Goal: Find specific page/section: Find specific page/section

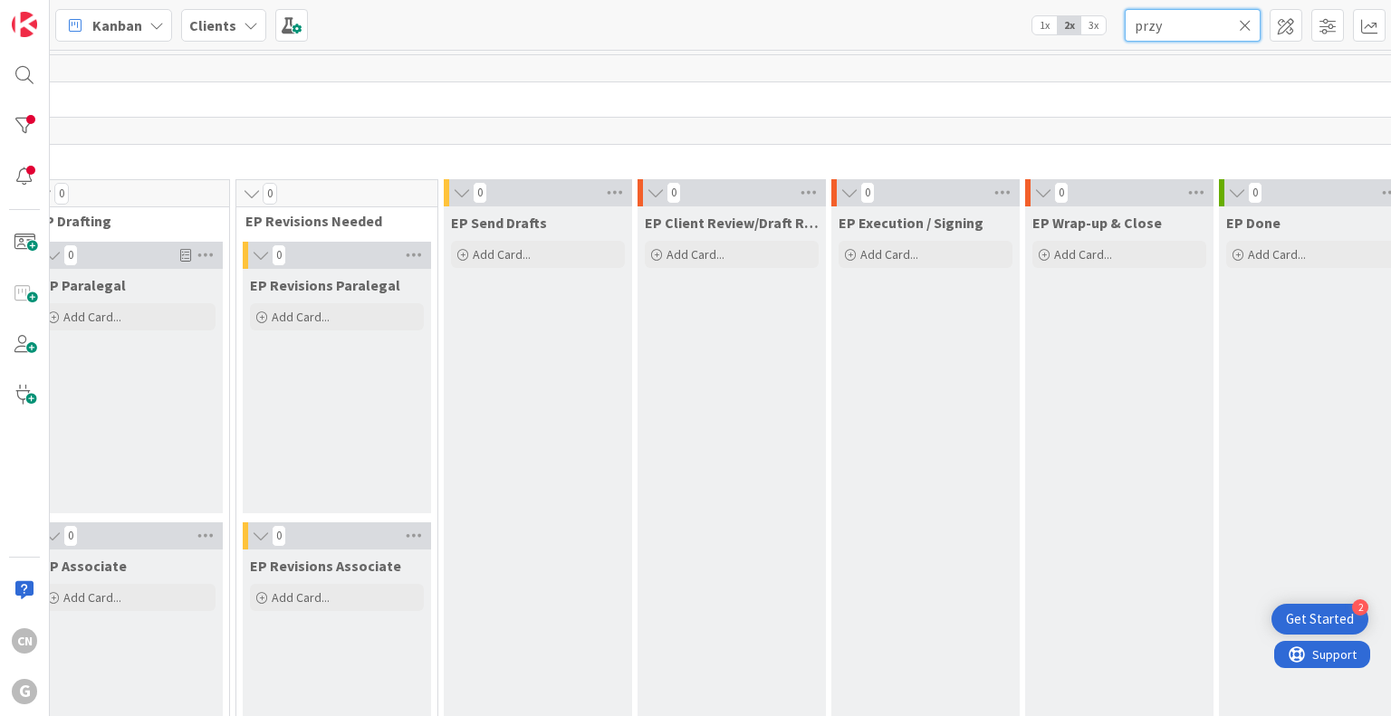
scroll to position [0, 431]
type input "przy"
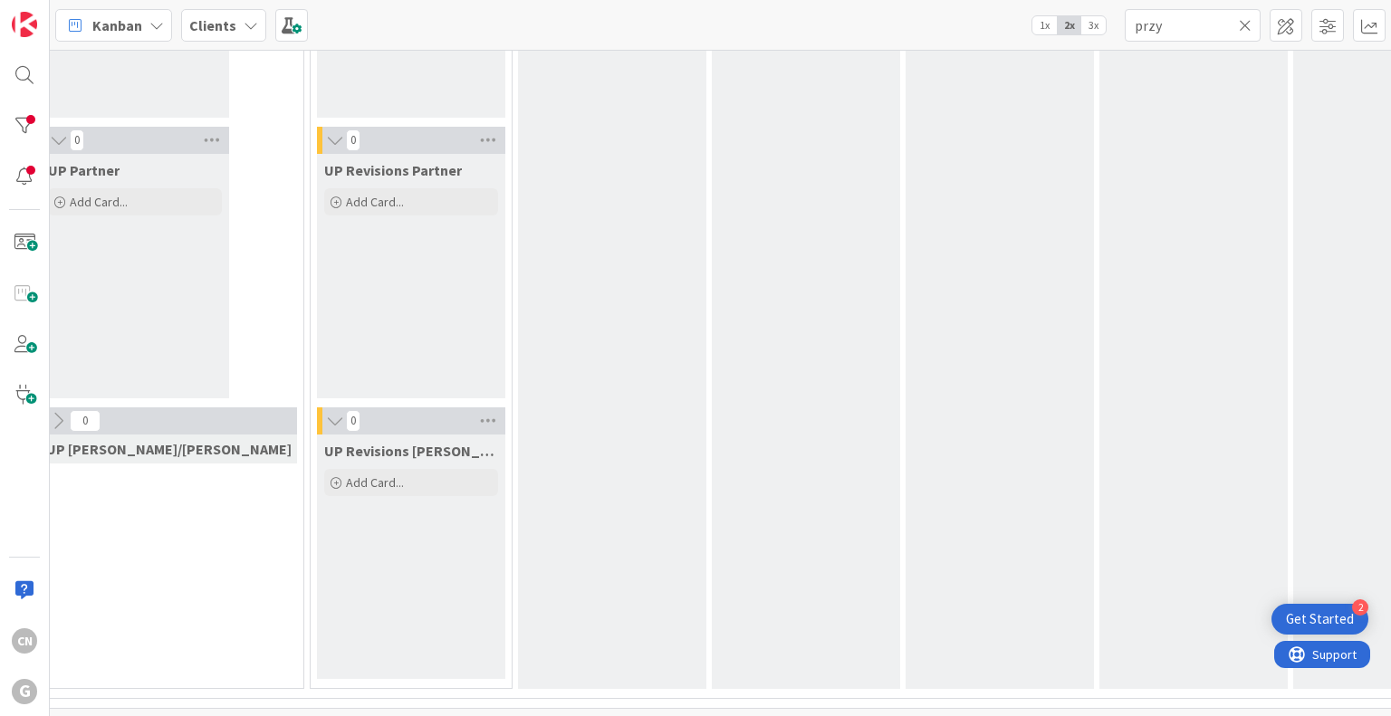
scroll to position [3223, 425]
click at [1242, 37] on input "przy" at bounding box center [1192, 25] width 136 height 33
click at [1245, 19] on icon at bounding box center [1245, 25] width 13 height 16
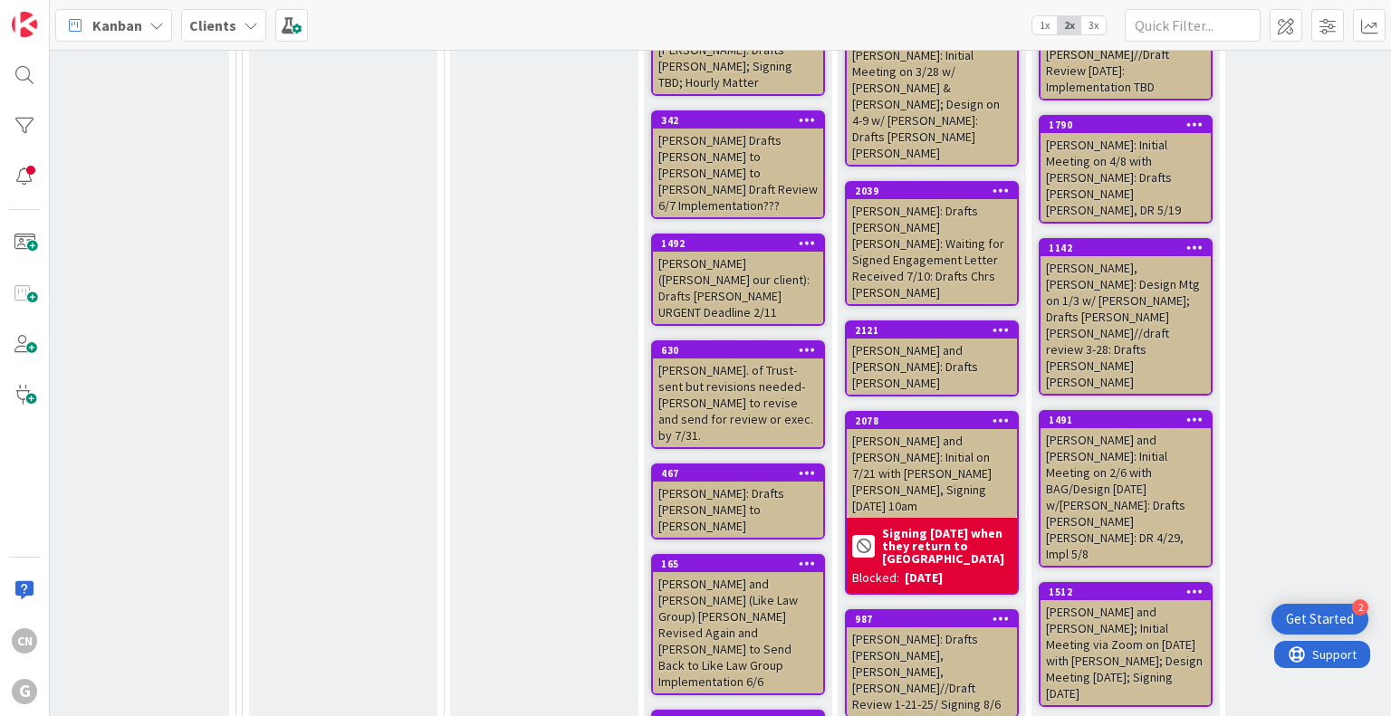
scroll to position [11784, 425]
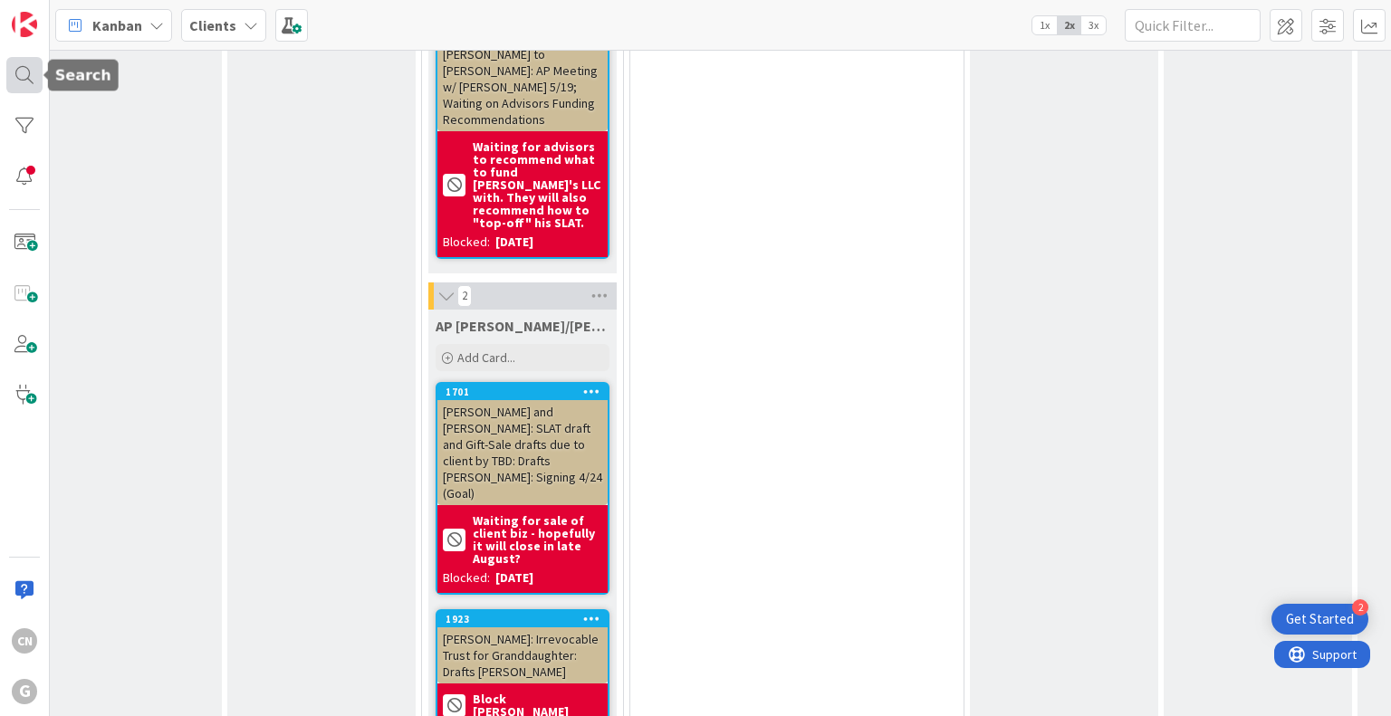
click at [29, 73] on div at bounding box center [24, 75] width 36 height 36
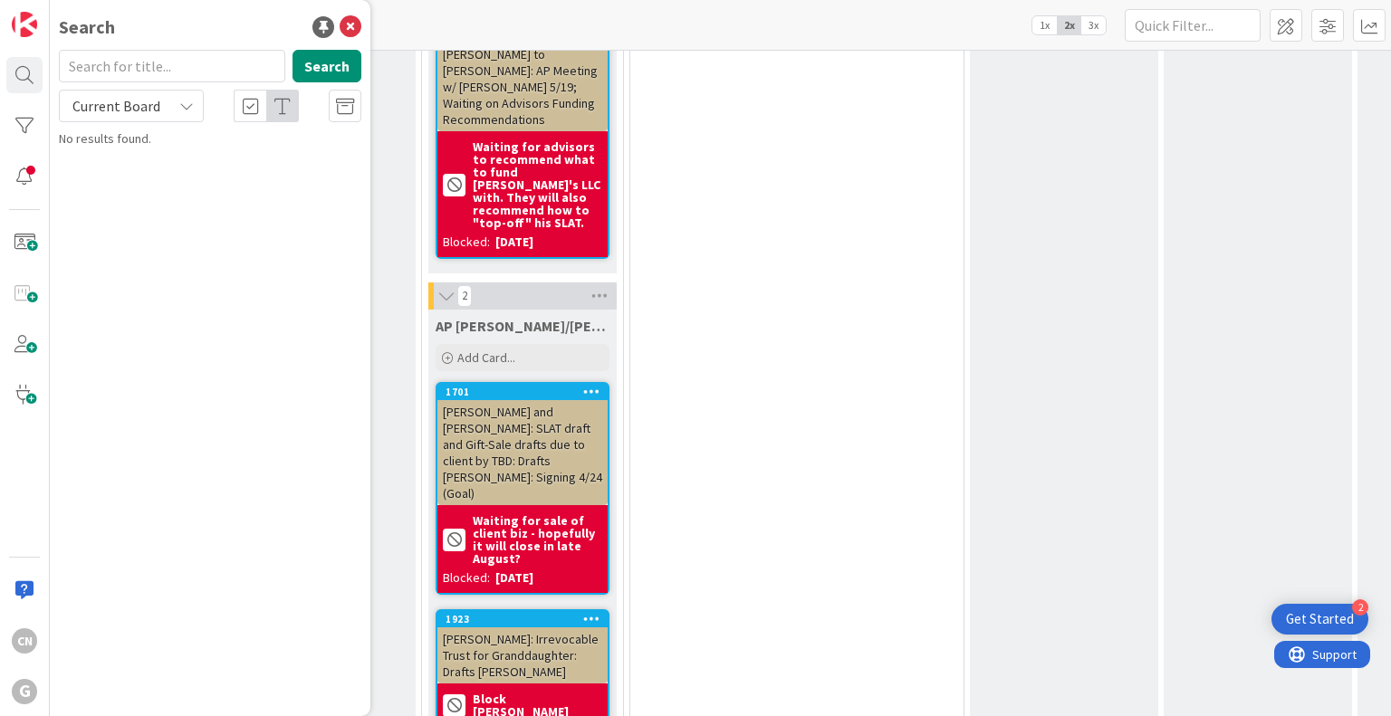
click at [135, 66] on input "text" at bounding box center [172, 66] width 226 height 33
type input "przy"
click at [320, 75] on button "Search" at bounding box center [326, 66] width 69 height 33
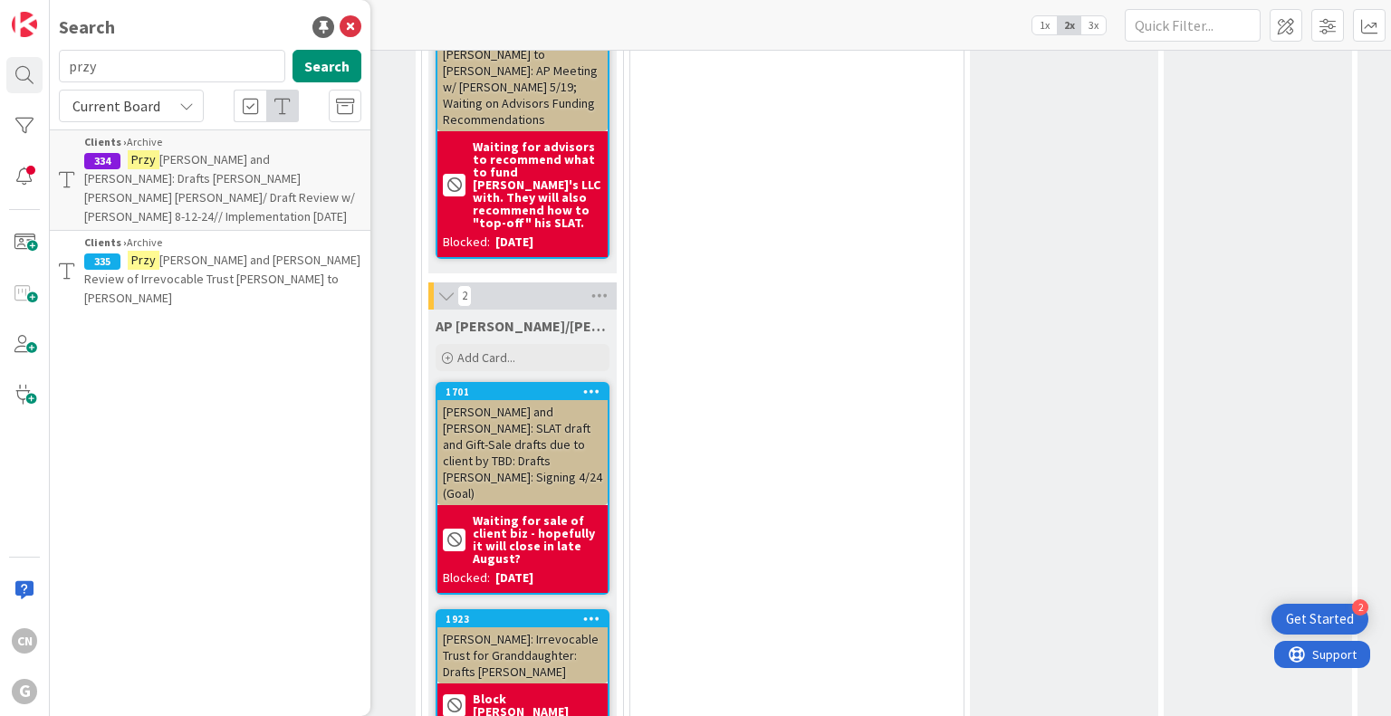
click at [164, 180] on span "[PERSON_NAME] and [PERSON_NAME]: Drafts [PERSON_NAME] [PERSON_NAME] [PERSON_NAM…" at bounding box center [219, 187] width 271 height 73
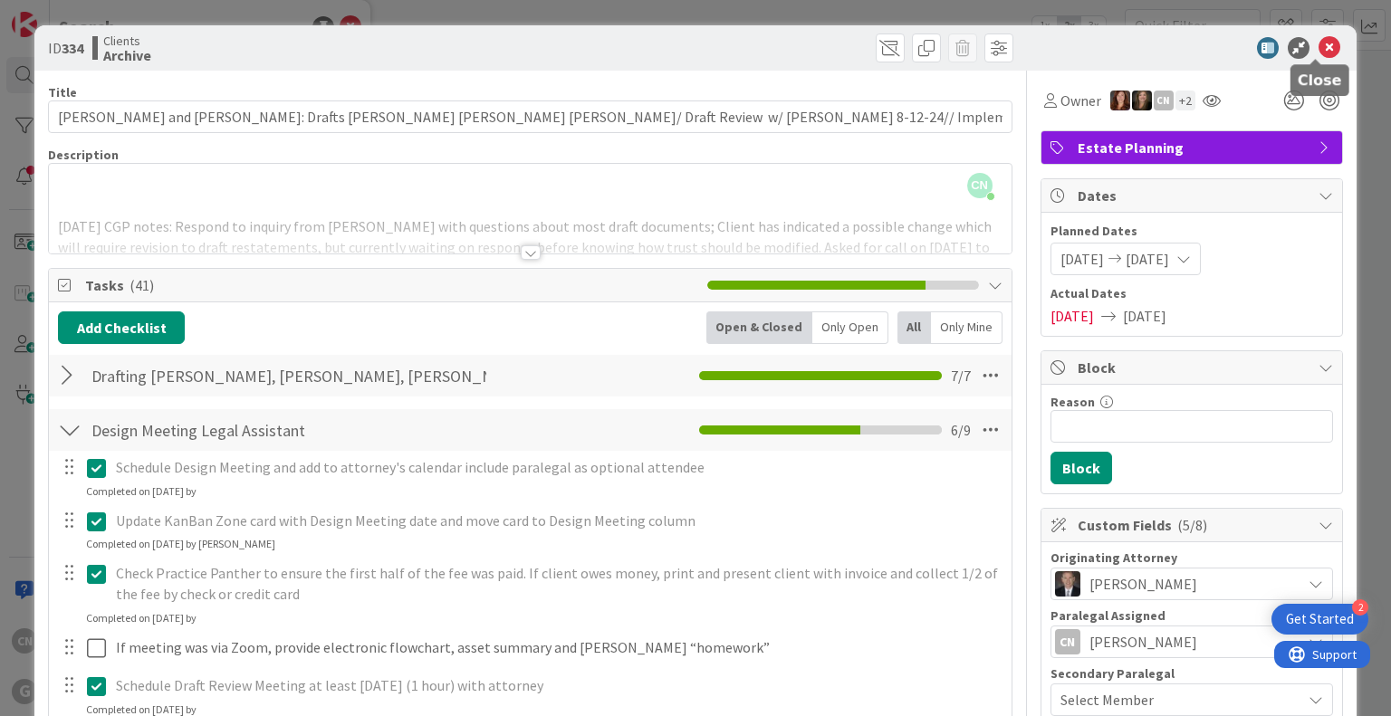
click at [1318, 38] on icon at bounding box center [1329, 48] width 22 height 22
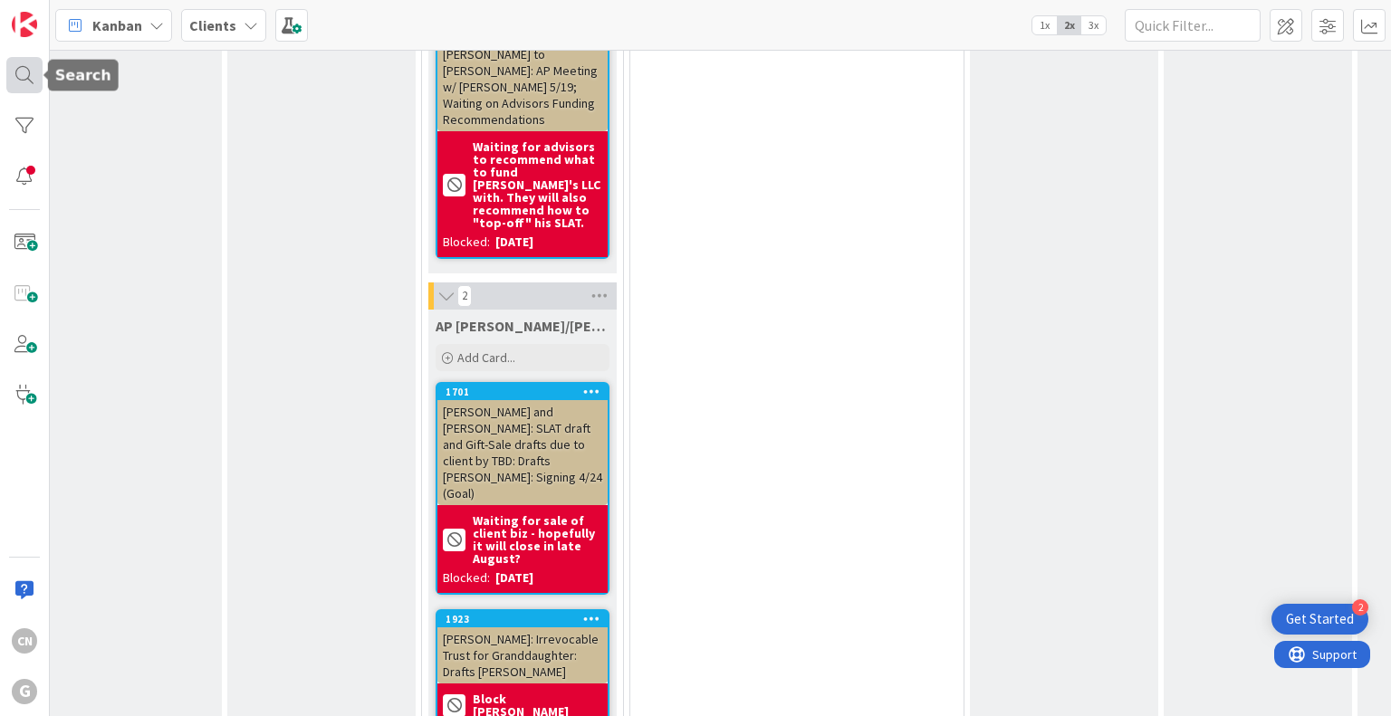
click at [18, 75] on div at bounding box center [24, 75] width 36 height 36
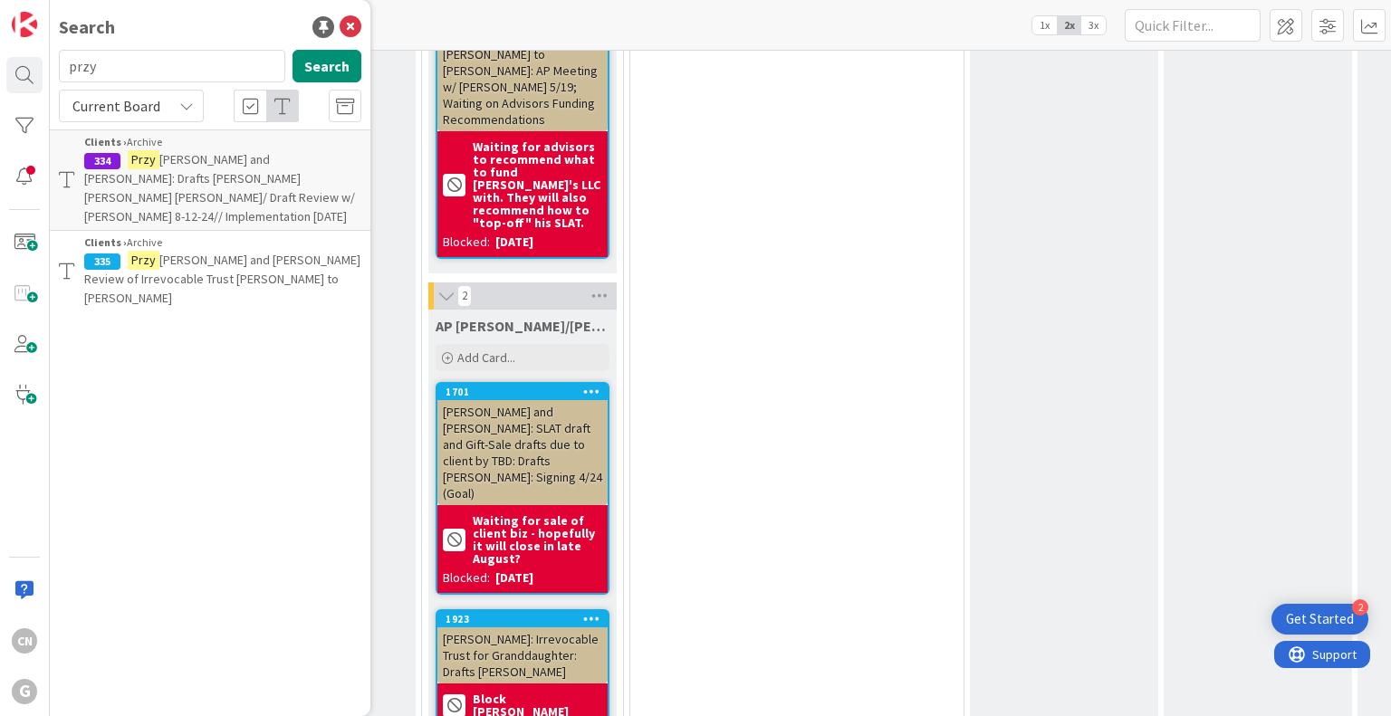
click at [170, 260] on span "[PERSON_NAME] and [PERSON_NAME] Review of Irrevocable Trust [PERSON_NAME] to [P…" at bounding box center [222, 279] width 276 height 54
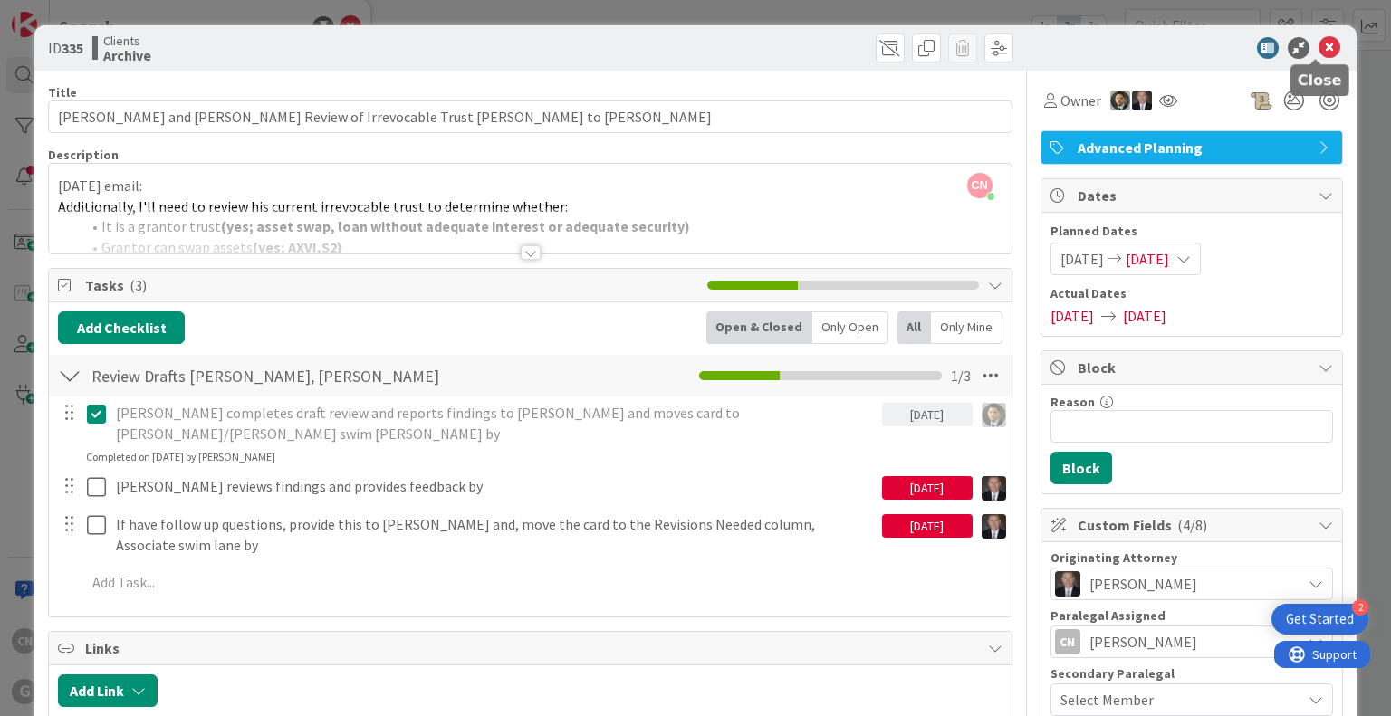
click at [1318, 37] on icon at bounding box center [1329, 48] width 22 height 22
